Goal: Task Accomplishment & Management: Use online tool/utility

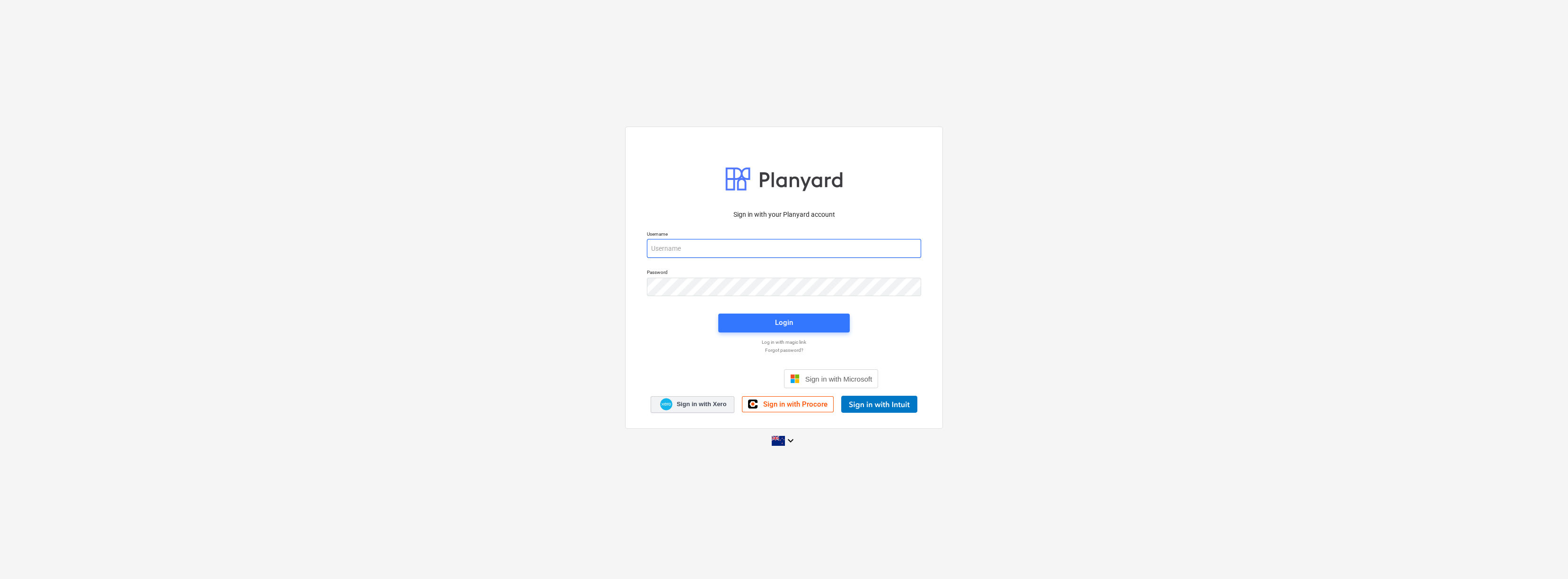
type input "[EMAIL_ADDRESS][DOMAIN_NAME]"
click at [694, 406] on span "Sign in with Xero" at bounding box center [702, 404] width 50 height 9
